Goal: Task Accomplishment & Management: Use online tool/utility

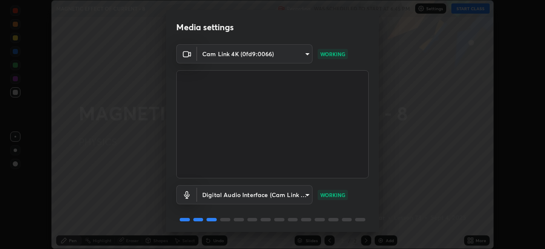
scroll to position [30, 0]
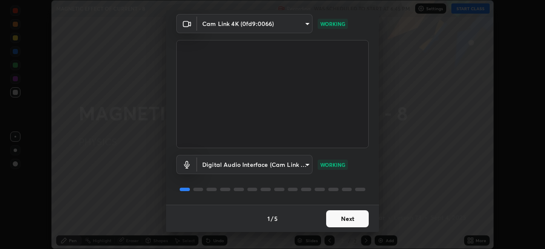
click at [330, 215] on button "Next" at bounding box center [347, 218] width 43 height 17
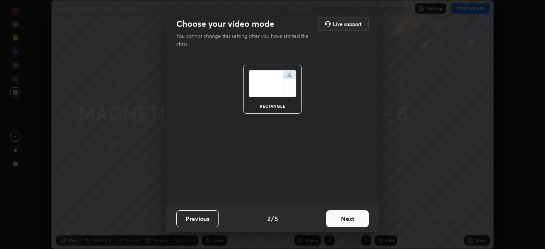
click at [352, 222] on button "Next" at bounding box center [347, 218] width 43 height 17
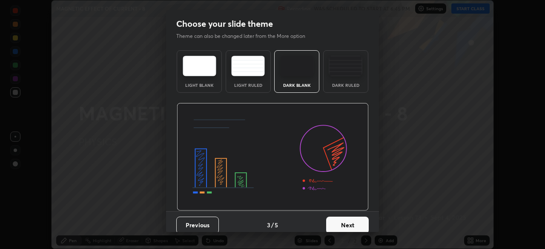
click at [350, 224] on button "Next" at bounding box center [347, 225] width 43 height 17
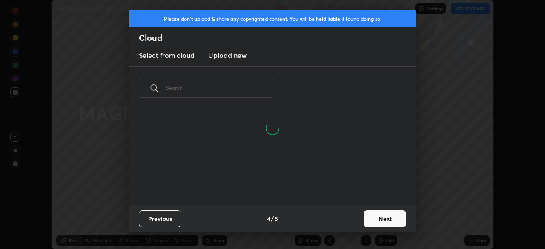
click at [242, 55] on h3 "Upload new" at bounding box center [227, 55] width 38 height 10
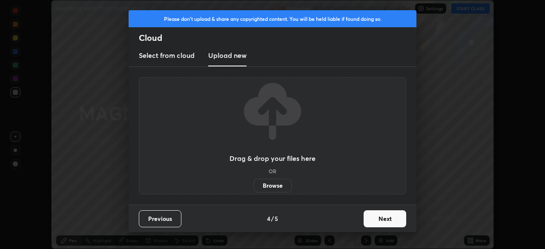
click at [281, 184] on label "Browse" at bounding box center [273, 186] width 38 height 14
click at [254, 184] on input "Browse" at bounding box center [254, 186] width 0 height 14
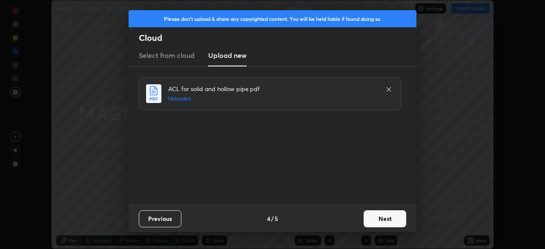
click at [382, 220] on button "Next" at bounding box center [385, 218] width 43 height 17
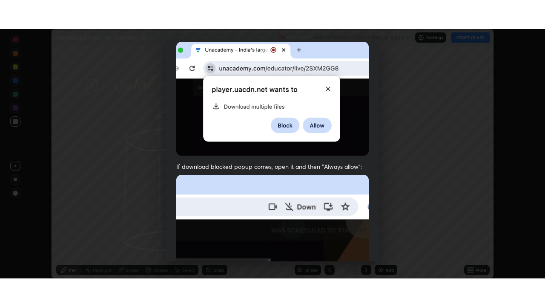
scroll to position [204, 0]
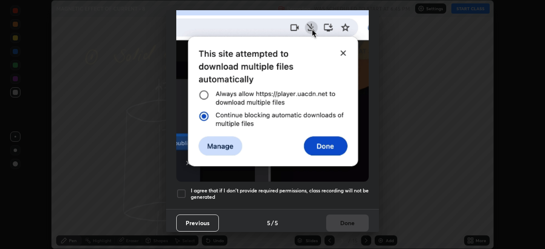
click at [261, 193] on h5 "I agree that if I don't provide required permissions, class recording will not …" at bounding box center [280, 193] width 178 height 13
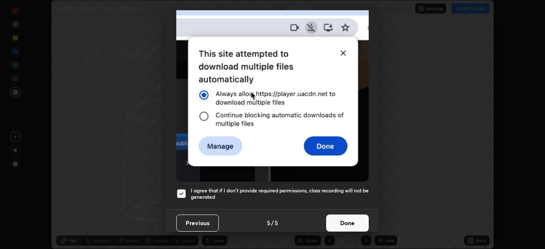
click at [342, 218] on button "Done" at bounding box center [347, 223] width 43 height 17
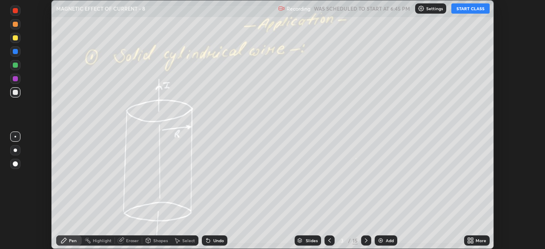
click at [472, 238] on icon at bounding box center [472, 239] width 2 height 2
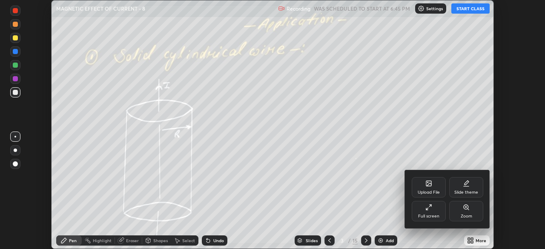
click at [432, 211] on div "Full screen" at bounding box center [429, 211] width 34 height 20
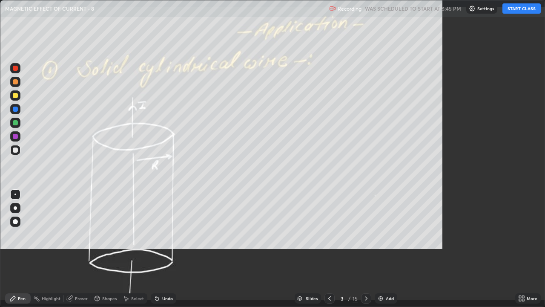
scroll to position [307, 545]
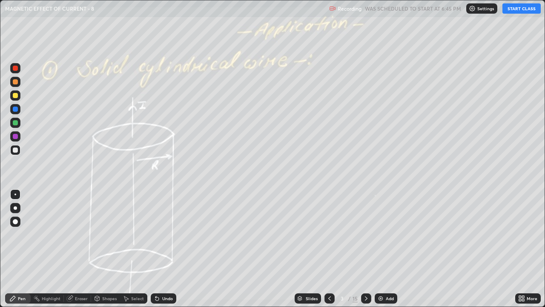
click at [329, 249] on icon at bounding box center [329, 298] width 7 height 7
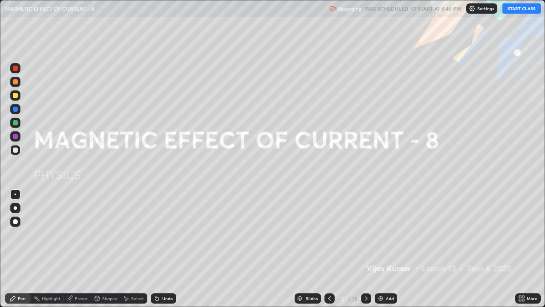
click at [511, 10] on button "START CLASS" at bounding box center [521, 8] width 38 height 10
click at [16, 91] on div at bounding box center [15, 95] width 10 height 10
click at [14, 148] on div at bounding box center [15, 149] width 5 height 5
click at [16, 95] on div at bounding box center [15, 95] width 5 height 5
click at [16, 209] on div at bounding box center [15, 207] width 3 height 3
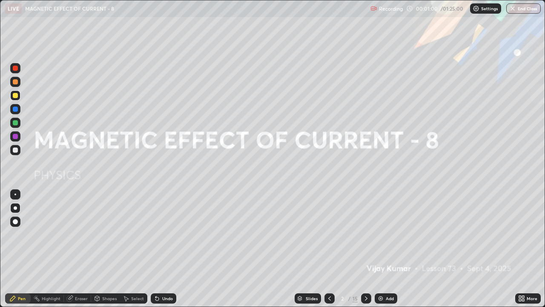
click at [381, 249] on img at bounding box center [380, 298] width 7 height 7
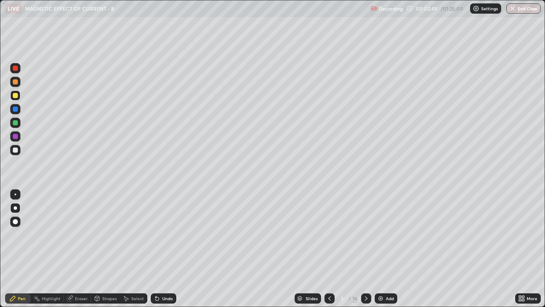
click at [165, 249] on div "Undo" at bounding box center [164, 298] width 26 height 10
click at [166, 249] on div "Undo" at bounding box center [167, 298] width 11 height 4
click at [166, 249] on div "Undo" at bounding box center [164, 298] width 26 height 10
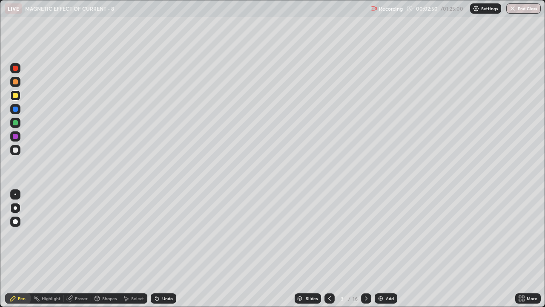
click at [166, 249] on div "Undo" at bounding box center [164, 298] width 26 height 10
click at [164, 249] on div "Undo" at bounding box center [167, 298] width 11 height 4
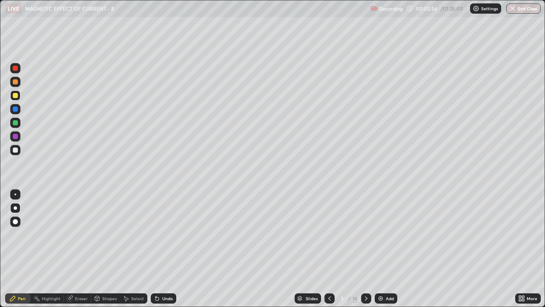
click at [164, 249] on div "Undo" at bounding box center [167, 298] width 11 height 4
click at [156, 249] on icon at bounding box center [156, 298] width 3 height 3
click at [16, 152] on div at bounding box center [15, 149] width 5 height 5
click at [388, 249] on div "Add" at bounding box center [390, 298] width 8 height 4
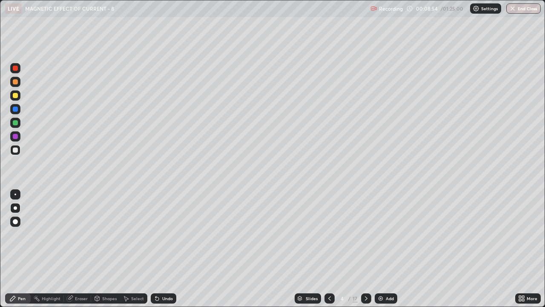
click at [17, 98] on div at bounding box center [15, 95] width 5 height 5
click at [15, 151] on div at bounding box center [15, 149] width 5 height 5
click at [14, 122] on div at bounding box center [15, 122] width 5 height 5
click at [14, 150] on div at bounding box center [15, 149] width 5 height 5
click at [15, 123] on div at bounding box center [15, 122] width 5 height 5
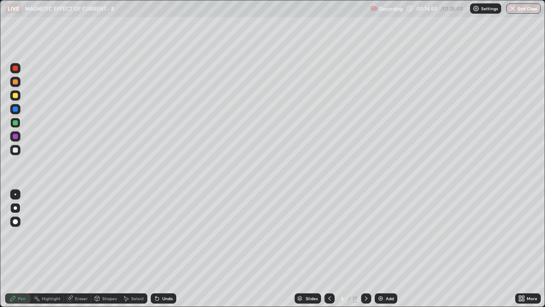
click at [14, 150] on div at bounding box center [15, 149] width 5 height 5
click at [17, 122] on div at bounding box center [15, 122] width 5 height 5
click at [365, 249] on icon at bounding box center [366, 298] width 7 height 7
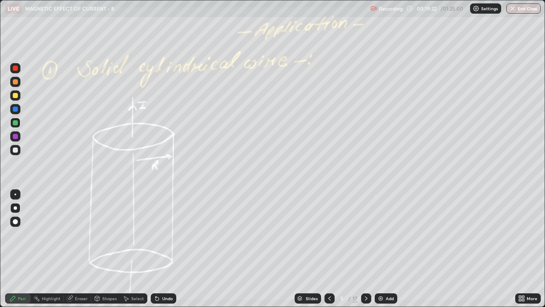
click at [14, 123] on div at bounding box center [15, 122] width 5 height 5
click at [14, 149] on div at bounding box center [15, 149] width 5 height 5
click at [16, 123] on div at bounding box center [15, 122] width 5 height 5
click at [365, 249] on icon at bounding box center [366, 298] width 7 height 7
click at [15, 150] on div at bounding box center [15, 149] width 5 height 5
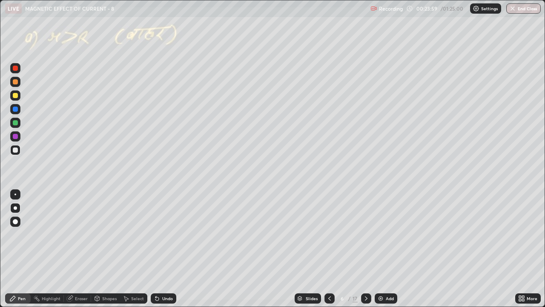
click at [14, 123] on div at bounding box center [15, 122] width 5 height 5
click at [17, 124] on div at bounding box center [15, 122] width 5 height 5
click at [15, 97] on div at bounding box center [15, 95] width 5 height 5
click at [17, 151] on div at bounding box center [15, 149] width 5 height 5
click at [157, 249] on icon at bounding box center [156, 298] width 3 height 3
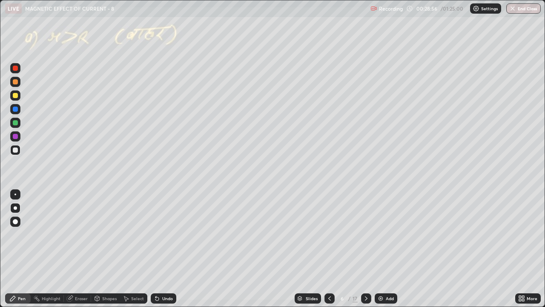
click at [17, 127] on div at bounding box center [15, 123] width 10 height 10
click at [14, 149] on div at bounding box center [15, 149] width 5 height 5
click at [158, 249] on icon at bounding box center [157, 298] width 7 height 7
click at [366, 249] on icon at bounding box center [366, 298] width 7 height 7
click at [14, 151] on div at bounding box center [15, 149] width 5 height 5
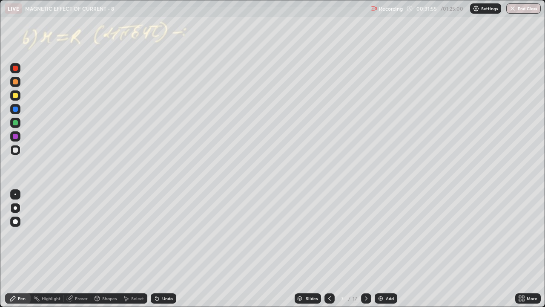
click at [16, 150] on div at bounding box center [15, 149] width 5 height 5
click at [17, 123] on div at bounding box center [15, 122] width 5 height 5
click at [17, 150] on div at bounding box center [15, 149] width 5 height 5
click at [13, 95] on div at bounding box center [15, 95] width 5 height 5
click at [329, 249] on icon at bounding box center [329, 298] width 7 height 7
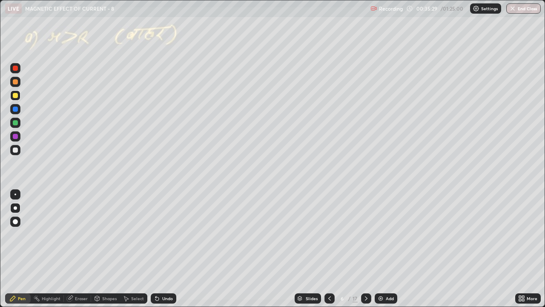
click at [366, 249] on icon at bounding box center [366, 298] width 7 height 7
click at [365, 249] on icon at bounding box center [366, 298] width 7 height 7
click at [14, 123] on div at bounding box center [15, 122] width 5 height 5
click at [16, 97] on div at bounding box center [15, 95] width 5 height 5
click at [101, 249] on div "Shapes" at bounding box center [105, 298] width 29 height 10
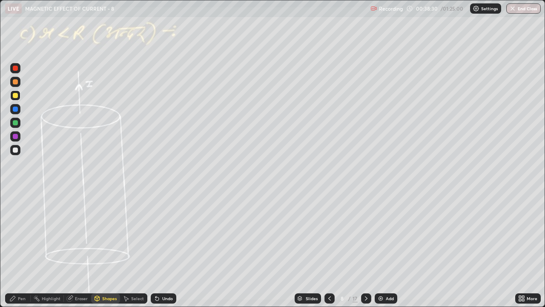
click at [75, 249] on div "Eraser" at bounding box center [81, 298] width 13 height 4
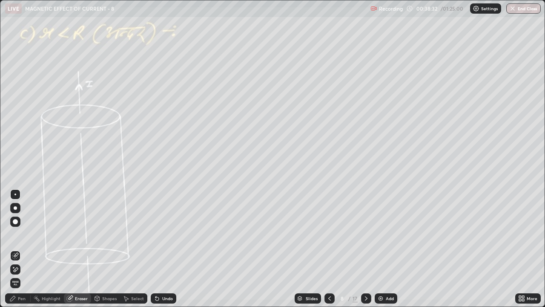
click at [15, 249] on icon at bounding box center [12, 298] width 7 height 7
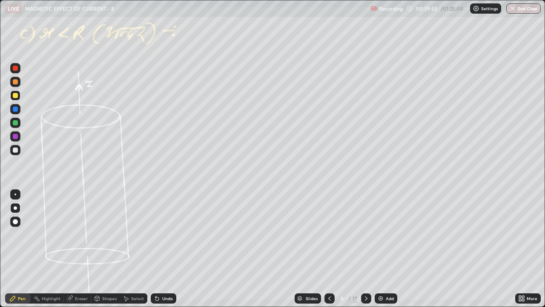
click at [163, 249] on div "Undo" at bounding box center [167, 298] width 11 height 4
click at [16, 123] on div at bounding box center [15, 122] width 5 height 5
click at [330, 249] on icon at bounding box center [329, 298] width 7 height 7
click at [365, 249] on icon at bounding box center [366, 298] width 7 height 7
click at [369, 249] on div at bounding box center [366, 298] width 10 height 10
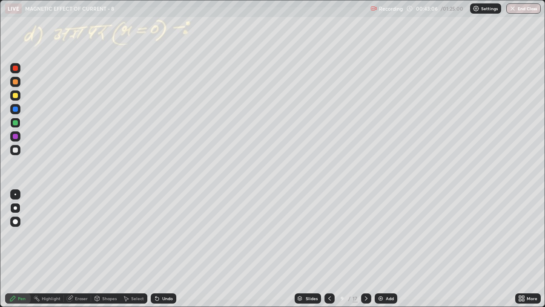
click at [15, 149] on div at bounding box center [15, 149] width 5 height 5
click at [15, 123] on div at bounding box center [15, 122] width 5 height 5
click at [379, 249] on img at bounding box center [380, 298] width 7 height 7
click at [16, 148] on div at bounding box center [15, 149] width 5 height 5
click at [14, 95] on div at bounding box center [15, 95] width 5 height 5
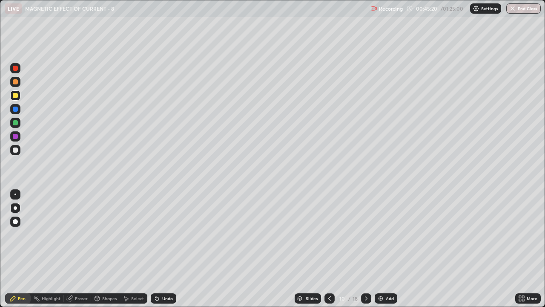
click at [14, 149] on div at bounding box center [15, 149] width 5 height 5
click at [16, 123] on div at bounding box center [15, 122] width 5 height 5
click at [364, 249] on icon at bounding box center [366, 298] width 7 height 7
click at [15, 123] on div at bounding box center [15, 122] width 5 height 5
click at [173, 249] on div "Undo" at bounding box center [164, 298] width 26 height 10
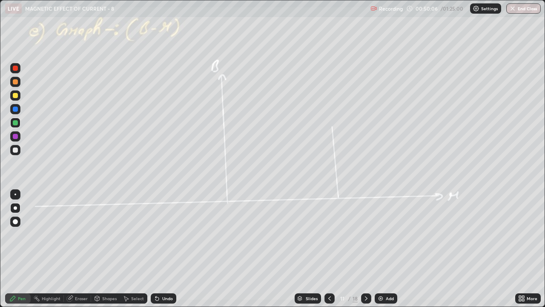
click at [365, 249] on icon at bounding box center [366, 298] width 7 height 7
click at [15, 150] on div at bounding box center [15, 149] width 5 height 5
click at [14, 96] on div at bounding box center [15, 95] width 5 height 5
click at [16, 150] on div at bounding box center [15, 149] width 5 height 5
click at [16, 122] on div at bounding box center [15, 122] width 5 height 5
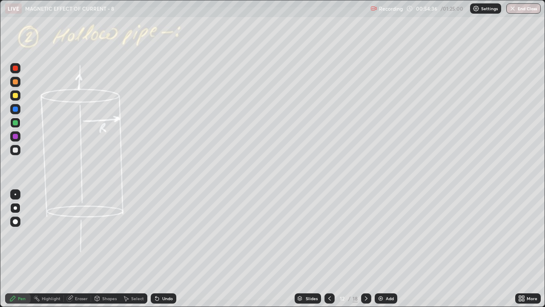
click at [164, 249] on div "Undo" at bounding box center [167, 298] width 11 height 4
click at [365, 249] on icon at bounding box center [366, 298] width 7 height 7
click at [14, 95] on div at bounding box center [15, 95] width 5 height 5
click at [166, 249] on div "Undo" at bounding box center [167, 298] width 11 height 4
click at [14, 121] on div at bounding box center [15, 122] width 5 height 5
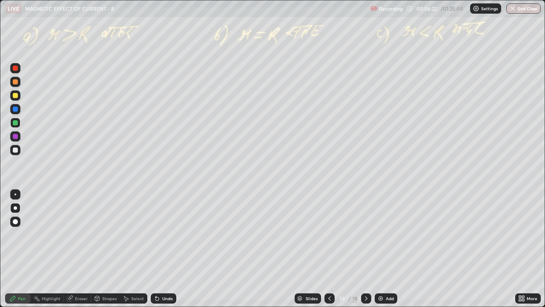
click at [159, 249] on icon at bounding box center [157, 298] width 7 height 7
click at [366, 249] on icon at bounding box center [366, 298] width 7 height 7
click at [365, 249] on icon at bounding box center [366, 298] width 7 height 7
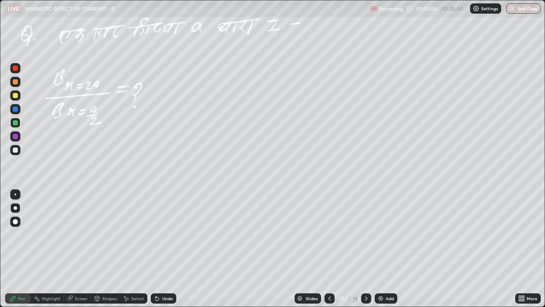
click at [366, 249] on icon at bounding box center [366, 298] width 3 height 4
click at [16, 149] on div at bounding box center [15, 149] width 5 height 5
click at [17, 123] on div at bounding box center [15, 122] width 5 height 5
click at [366, 249] on icon at bounding box center [366, 298] width 3 height 4
click at [365, 249] on icon at bounding box center [366, 298] width 7 height 7
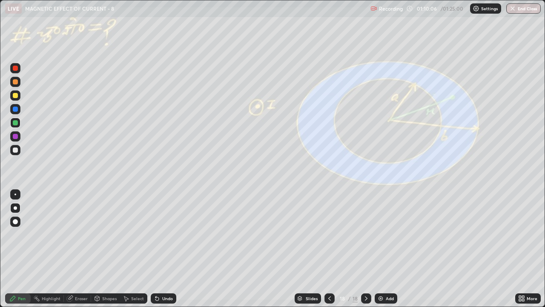
click at [81, 249] on div "Eraser" at bounding box center [81, 298] width 13 height 4
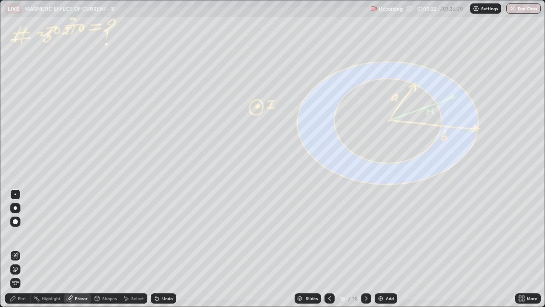
click at [19, 249] on div "Pen" at bounding box center [22, 298] width 8 height 4
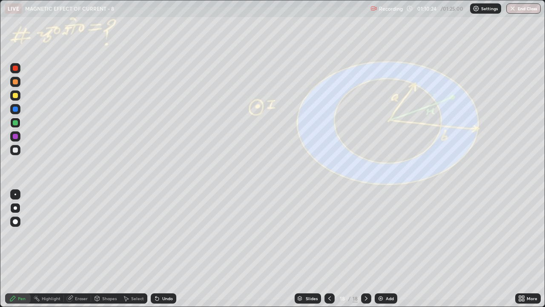
click at [16, 123] on div at bounding box center [15, 122] width 5 height 5
click at [20, 96] on div at bounding box center [15, 95] width 10 height 10
click at [165, 249] on div "Undo" at bounding box center [167, 298] width 11 height 4
click at [166, 249] on div "Undo" at bounding box center [167, 298] width 11 height 4
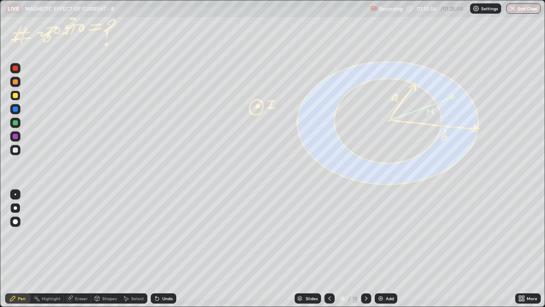
click at [166, 249] on div "Undo" at bounding box center [167, 298] width 11 height 4
click at [164, 249] on div "Undo" at bounding box center [167, 298] width 11 height 4
click at [163, 249] on div "Undo" at bounding box center [167, 298] width 11 height 4
click at [166, 249] on div "Undo" at bounding box center [167, 298] width 11 height 4
click at [17, 124] on div at bounding box center [15, 122] width 5 height 5
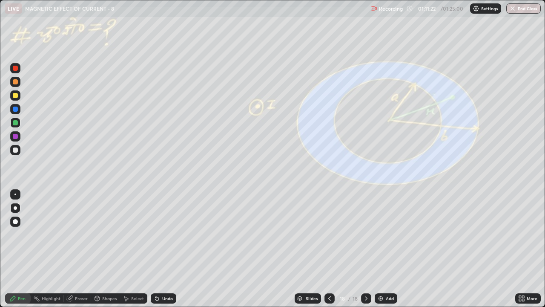
click at [17, 150] on div at bounding box center [15, 149] width 5 height 5
click at [14, 98] on div at bounding box center [15, 95] width 5 height 5
click at [17, 148] on div at bounding box center [15, 149] width 5 height 5
click at [162, 249] on div "Undo" at bounding box center [167, 298] width 11 height 4
click at [15, 97] on div at bounding box center [15, 95] width 5 height 5
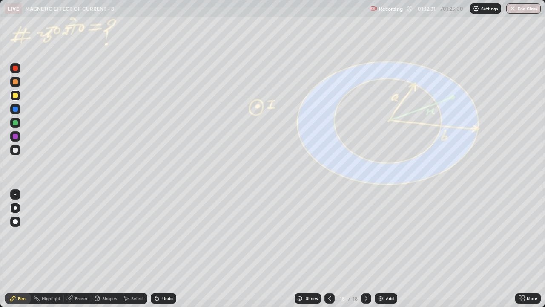
click at [163, 249] on div "Undo" at bounding box center [167, 298] width 11 height 4
click at [165, 249] on div "Undo" at bounding box center [167, 298] width 11 height 4
click at [15, 152] on div at bounding box center [15, 149] width 5 height 5
click at [14, 97] on div at bounding box center [15, 95] width 5 height 5
click at [164, 249] on div "Undo" at bounding box center [167, 298] width 11 height 4
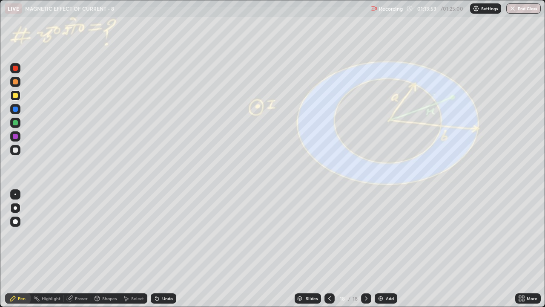
click at [163, 249] on div "Undo" at bounding box center [164, 298] width 26 height 10
click at [164, 249] on div "Undo" at bounding box center [164, 298] width 26 height 10
click at [164, 249] on div "Undo" at bounding box center [167, 298] width 11 height 4
click at [165, 249] on div "Undo" at bounding box center [167, 298] width 11 height 4
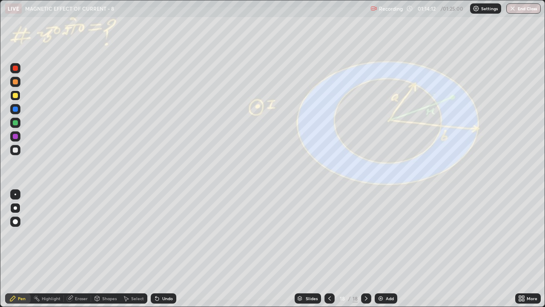
click at [16, 121] on div at bounding box center [15, 122] width 5 height 5
click at [15, 151] on div at bounding box center [15, 149] width 5 height 5
click at [156, 249] on icon at bounding box center [156, 298] width 3 height 3
click at [13, 120] on div at bounding box center [15, 123] width 10 height 10
click at [382, 249] on img at bounding box center [380, 298] width 7 height 7
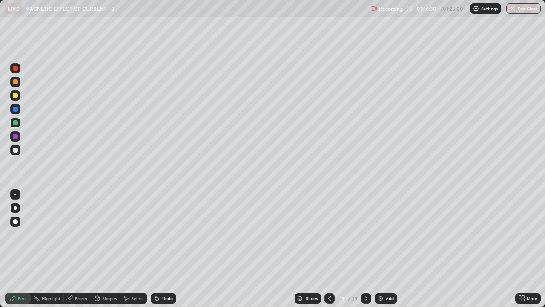
click at [329, 249] on icon at bounding box center [329, 298] width 7 height 7
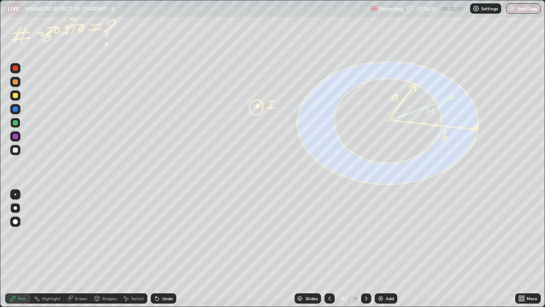
click at [328, 249] on icon at bounding box center [329, 298] width 7 height 7
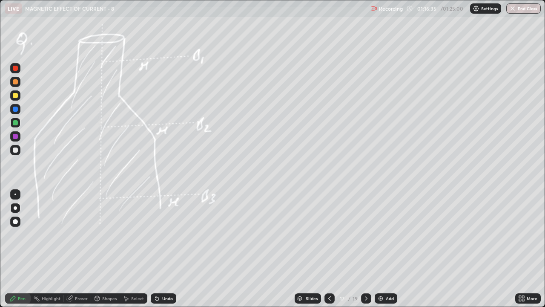
click at [328, 249] on icon at bounding box center [329, 298] width 7 height 7
click at [329, 249] on icon at bounding box center [329, 298] width 7 height 7
click at [328, 249] on icon at bounding box center [329, 298] width 7 height 7
click at [330, 249] on icon at bounding box center [329, 298] width 7 height 7
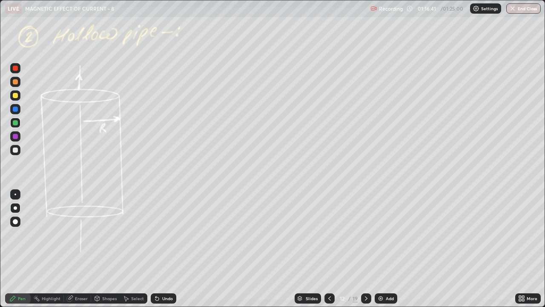
click at [330, 249] on icon at bounding box center [329, 298] width 7 height 7
click at [329, 249] on icon at bounding box center [329, 298] width 7 height 7
click at [330, 249] on icon at bounding box center [329, 298] width 7 height 7
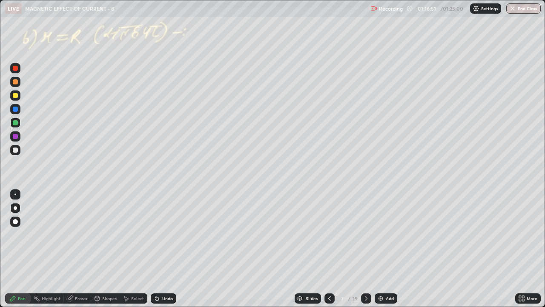
click at [365, 249] on icon at bounding box center [366, 298] width 7 height 7
click at [366, 249] on icon at bounding box center [366, 298] width 7 height 7
click at [365, 249] on icon at bounding box center [366, 298] width 7 height 7
click at [367, 249] on icon at bounding box center [366, 298] width 7 height 7
click at [366, 249] on icon at bounding box center [366, 298] width 7 height 7
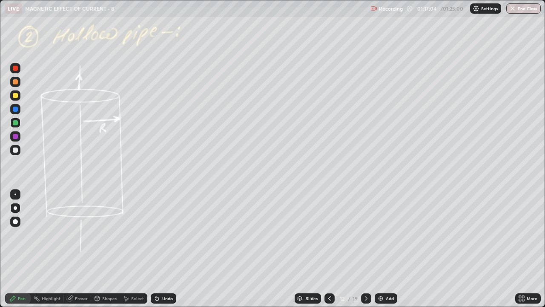
click at [366, 249] on icon at bounding box center [366, 298] width 7 height 7
click at [367, 249] on icon at bounding box center [366, 298] width 7 height 7
click at [365, 249] on icon at bounding box center [366, 298] width 7 height 7
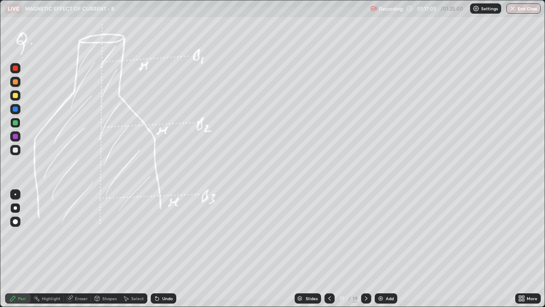
click at [368, 249] on div at bounding box center [366, 298] width 10 height 10
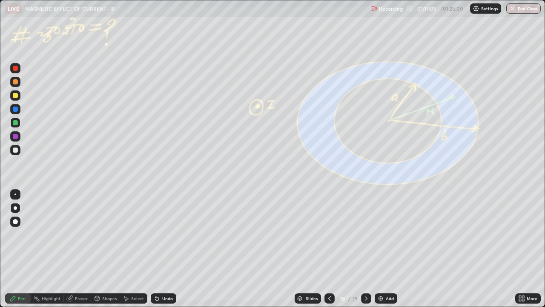
click at [368, 249] on div at bounding box center [366, 298] width 10 height 10
click at [368, 249] on icon at bounding box center [366, 298] width 7 height 7
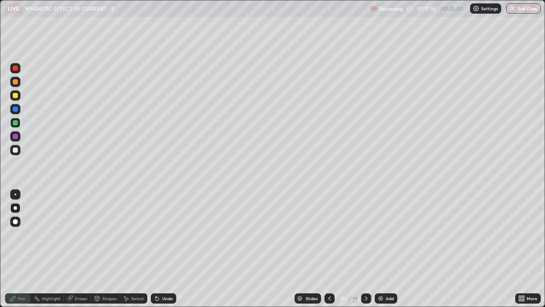
click at [17, 95] on div at bounding box center [15, 95] width 5 height 5
click at [14, 150] on div at bounding box center [15, 149] width 5 height 5
click at [159, 249] on icon at bounding box center [157, 298] width 7 height 7
click at [156, 249] on icon at bounding box center [156, 298] width 3 height 3
click at [380, 249] on img at bounding box center [380, 298] width 7 height 7
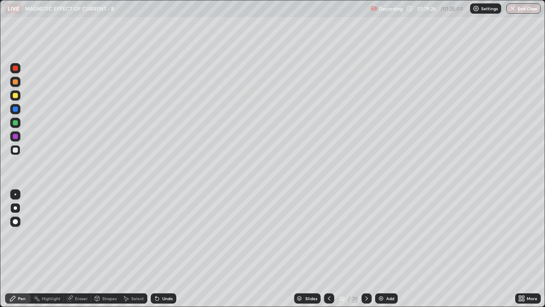
click at [14, 151] on div at bounding box center [15, 149] width 5 height 5
click at [17, 154] on div at bounding box center [15, 150] width 10 height 10
click at [522, 11] on button "End Class" at bounding box center [524, 8] width 34 height 10
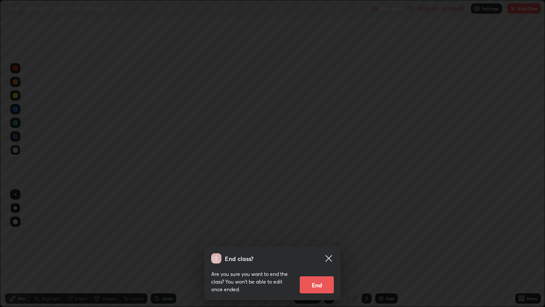
click at [319, 249] on button "End" at bounding box center [317, 284] width 34 height 17
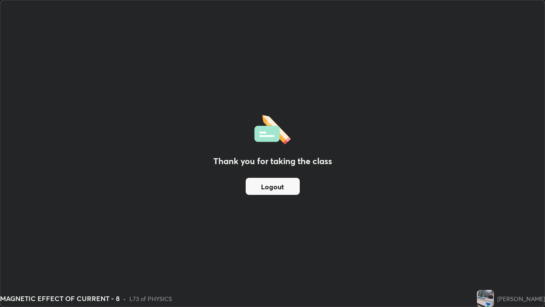
click at [277, 185] on button "Logout" at bounding box center [273, 186] width 54 height 17
